Goal: Task Accomplishment & Management: Manage account settings

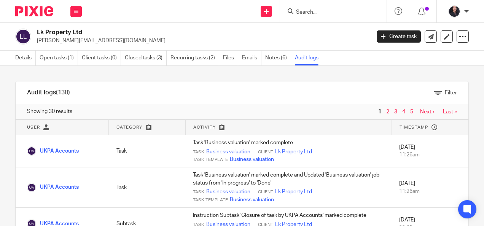
scroll to position [796, 0]
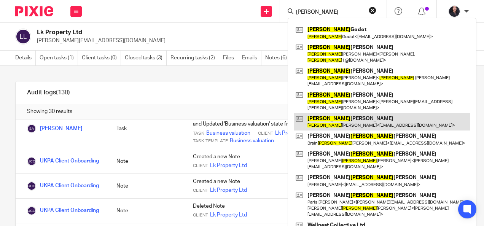
type input "[PERSON_NAME]"
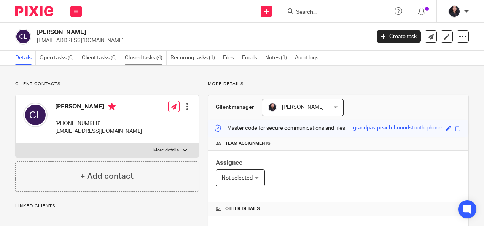
click at [132, 59] on link "Closed tasks (4)" at bounding box center [146, 58] width 42 height 15
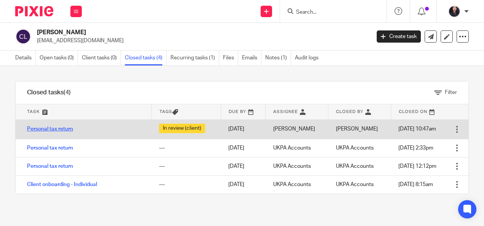
click at [53, 130] on link "Personal tax return" at bounding box center [50, 128] width 46 height 5
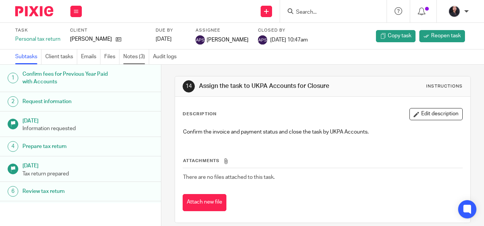
click at [135, 62] on link "Notes (3)" at bounding box center [136, 56] width 26 height 15
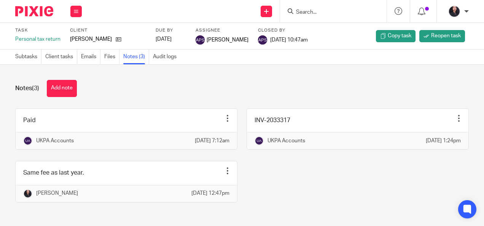
scroll to position [18, 0]
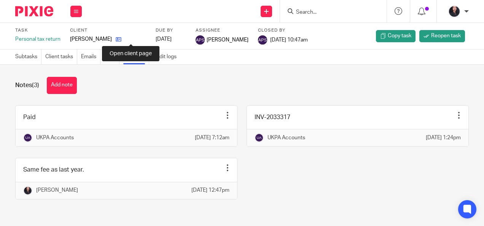
click at [121, 41] on icon at bounding box center [119, 40] width 6 height 6
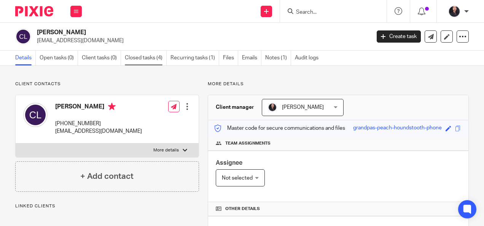
click at [138, 61] on link "Closed tasks (4)" at bounding box center [146, 58] width 42 height 15
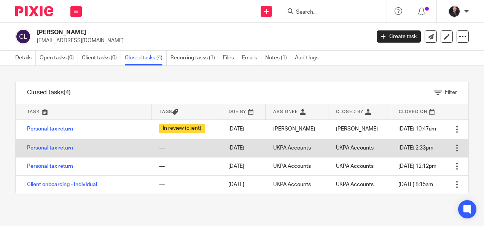
click at [59, 145] on link "Personal tax return" at bounding box center [50, 147] width 46 height 5
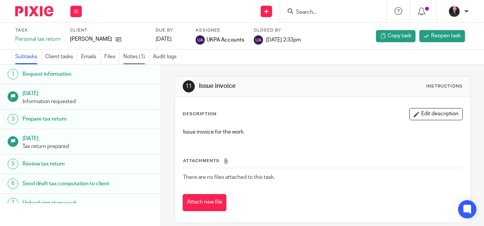
click at [139, 60] on link "Notes (1)" at bounding box center [136, 56] width 26 height 15
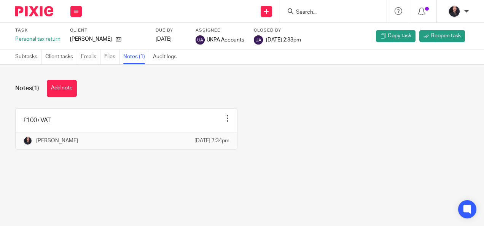
click at [310, 15] on input "Search" at bounding box center [329, 12] width 68 height 7
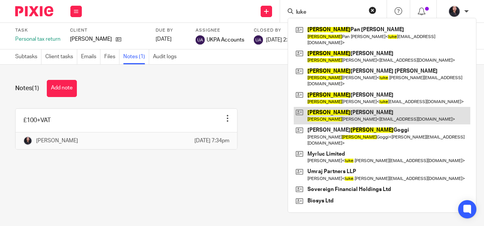
type input "luke"
click at [329, 107] on link at bounding box center [382, 116] width 177 height 18
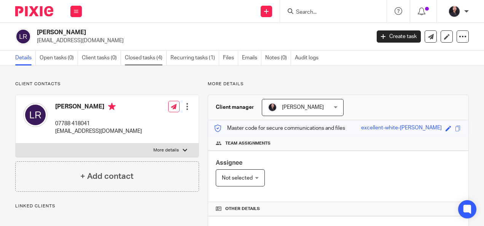
click at [144, 58] on link "Closed tasks (4)" at bounding box center [146, 58] width 42 height 15
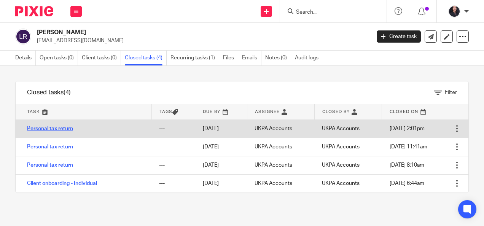
click at [56, 128] on link "Personal tax return" at bounding box center [50, 128] width 46 height 5
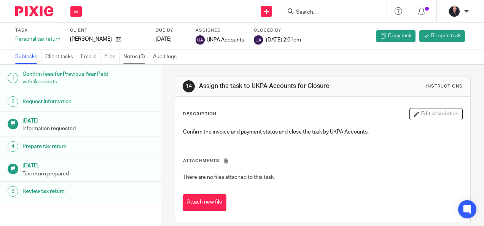
click at [137, 58] on link "Notes (3)" at bounding box center [136, 56] width 26 height 15
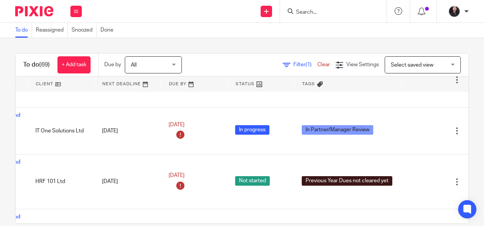
scroll to position [618, 92]
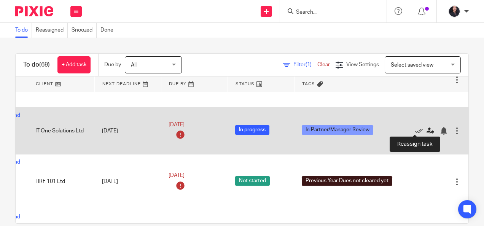
click at [426, 128] on icon at bounding box center [430, 131] width 8 height 8
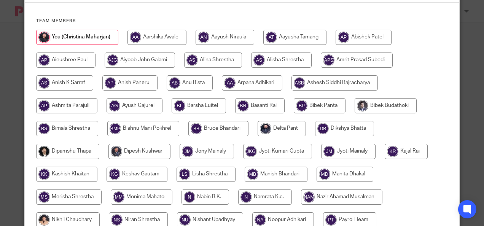
scroll to position [78, 0]
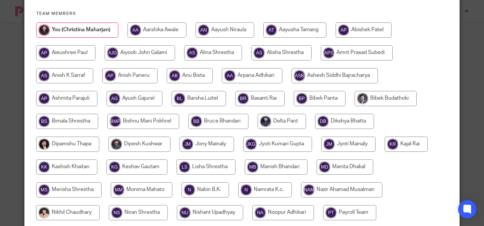
click at [290, 51] on input "radio" at bounding box center [281, 52] width 60 height 15
radio input "true"
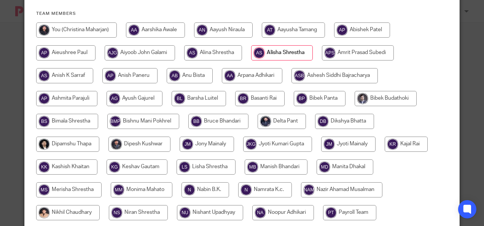
scroll to position [286, 0]
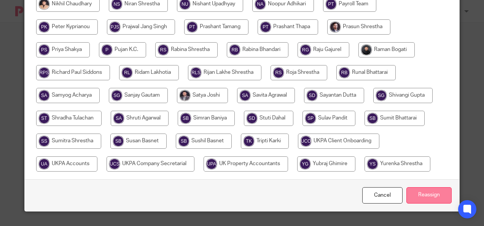
click at [426, 189] on input "Reassign" at bounding box center [428, 195] width 45 height 16
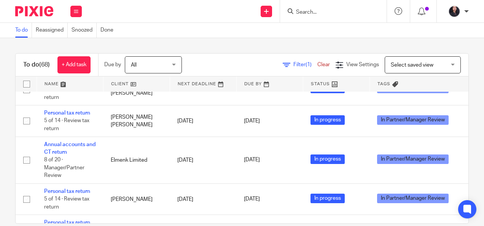
scroll to position [1641, 0]
